Goal: Ask a question

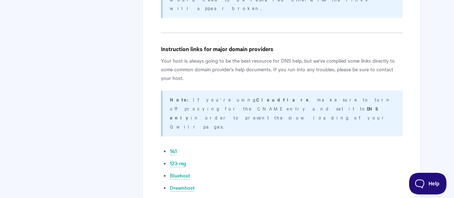
scroll to position [1482, 0]
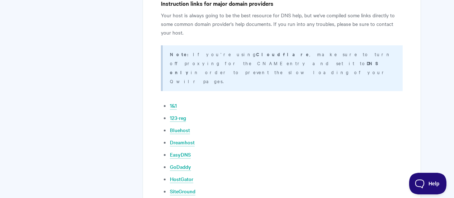
drag, startPoint x: 372, startPoint y: 163, endPoint x: 337, endPoint y: 165, distance: 34.6
click at [425, 182] on span "Help" at bounding box center [425, 181] width 37 height 5
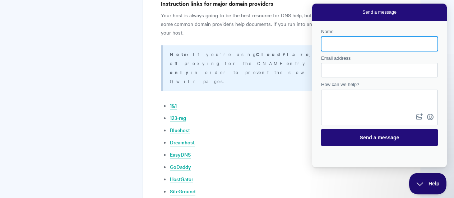
scroll to position [0, 0]
click at [336, 44] on input "Name" at bounding box center [379, 43] width 105 height 13
type input "[PERSON_NAME]"
click at [342, 73] on input "Email address" at bounding box center [379, 70] width 105 height 13
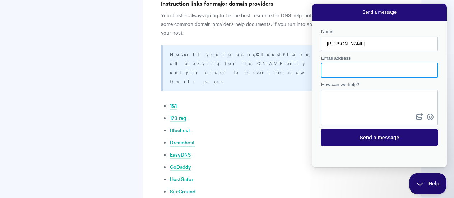
click at [342, 73] on input "Email address" at bounding box center [379, 70] width 105 height 13
type input "[PERSON_NAME][EMAIL_ADDRESS][PERSON_NAME][DOMAIN_NAME]"
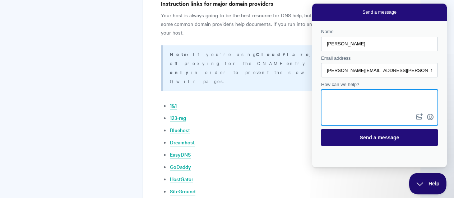
click at [345, 100] on textarea "How can we help?" at bounding box center [379, 101] width 115 height 22
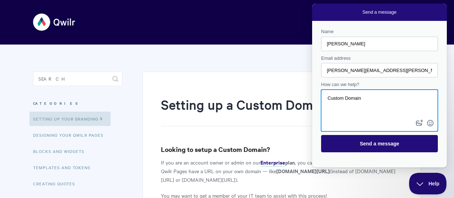
click at [340, 112] on textarea "Custom Domain" at bounding box center [379, 104] width 115 height 28
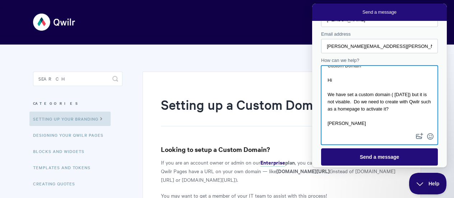
scroll to position [26, 0]
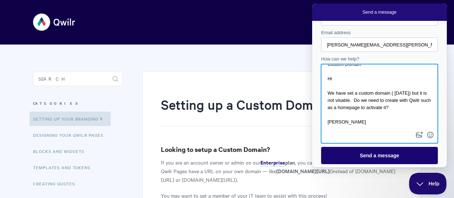
type textarea "Custom Domain Hi We have set a custom domain ( [DATE]) but it is not visable. D…"
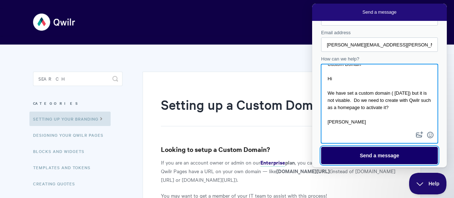
click at [390, 153] on span "Send a message" at bounding box center [380, 155] width 40 height 6
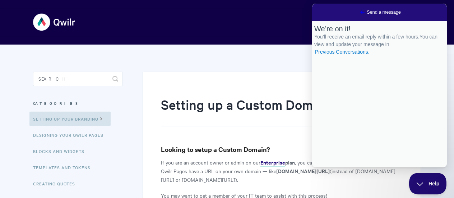
scroll to position [0, 0]
